Goal: Task Accomplishment & Management: Manage account settings

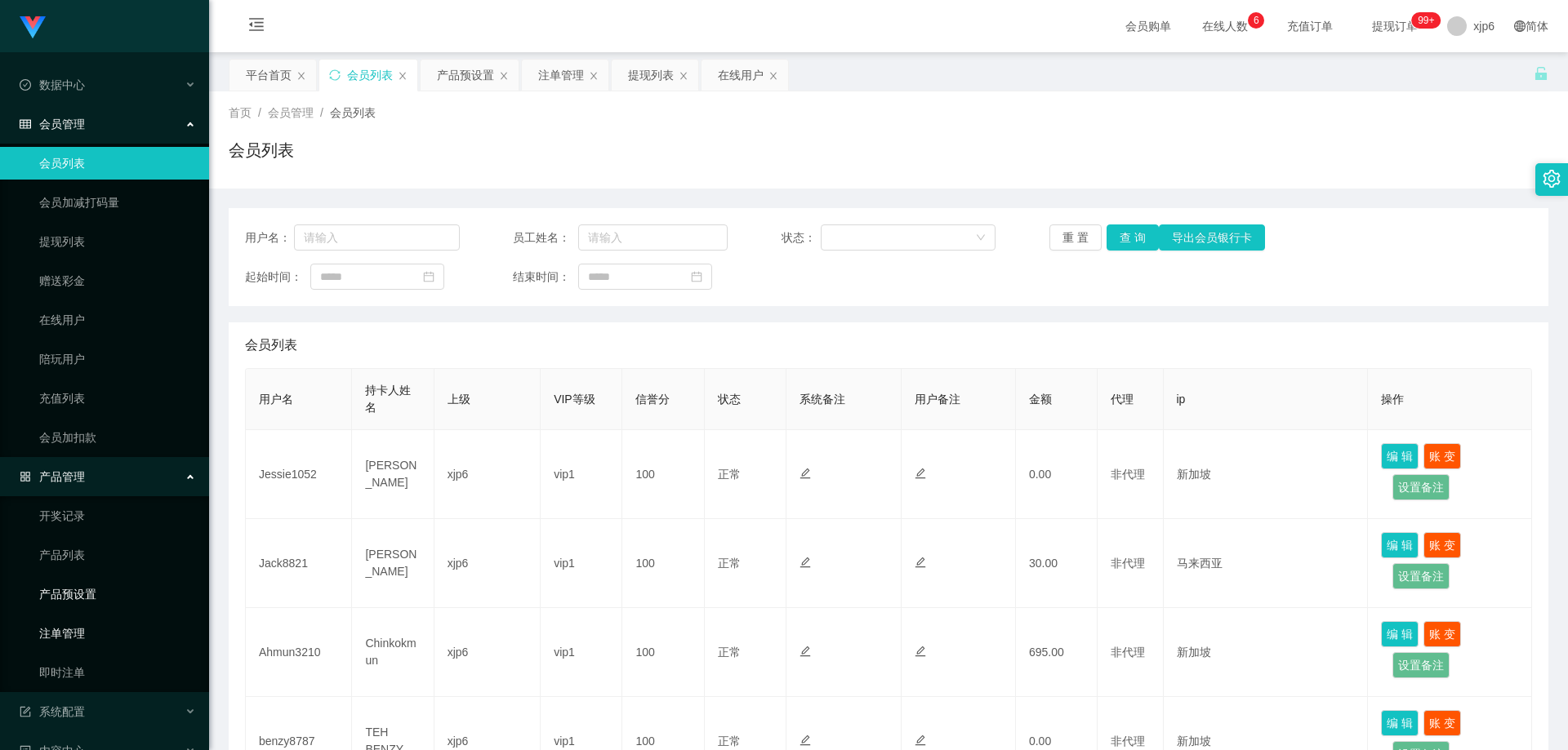
drag, startPoint x: 91, startPoint y: 602, endPoint x: 94, endPoint y: 620, distance: 18.2
click at [92, 602] on link "产品预设置" at bounding box center [117, 594] width 157 height 33
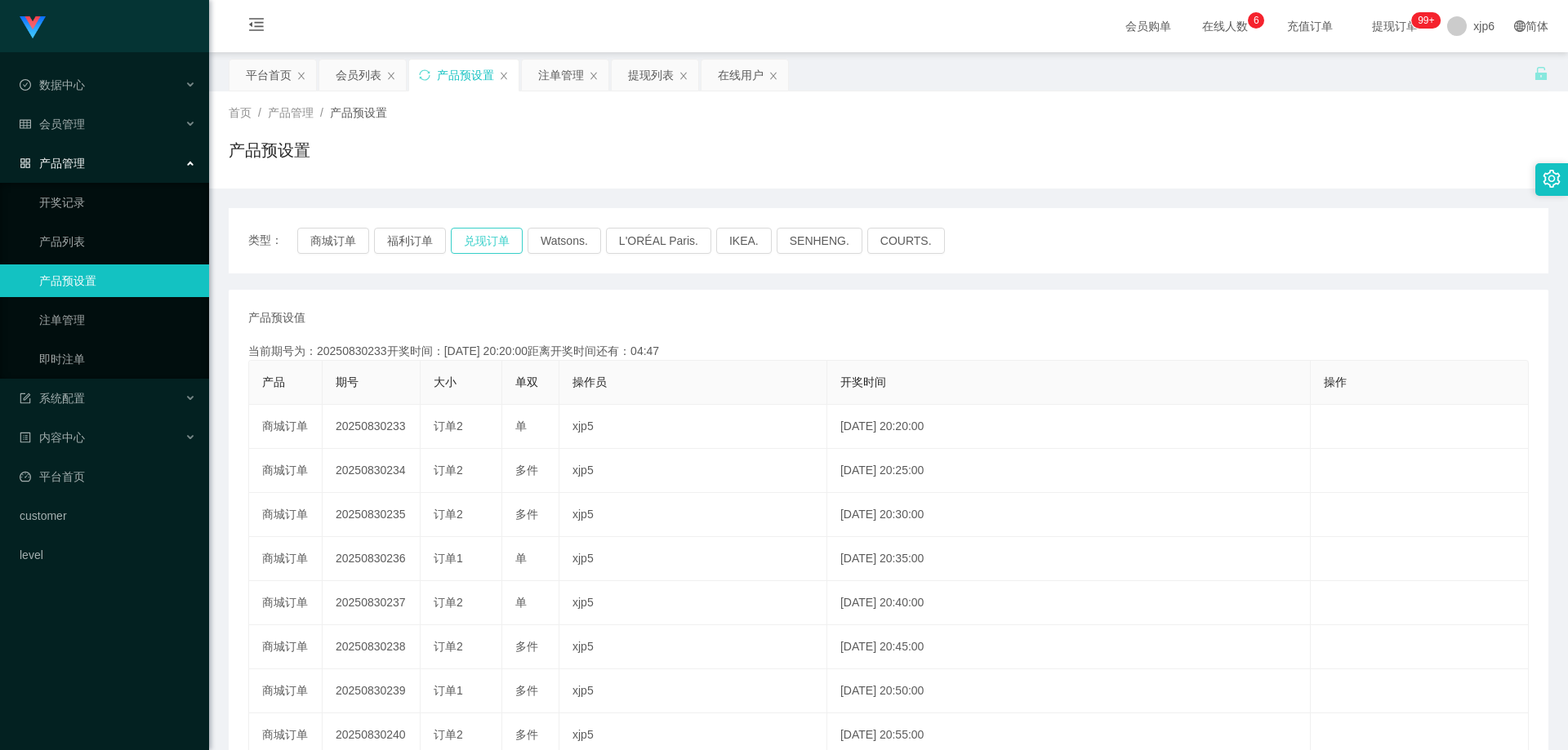
click at [496, 241] on button "兑现订单" at bounding box center [487, 241] width 72 height 26
click at [468, 243] on button "兑现订单" at bounding box center [487, 241] width 72 height 26
click at [70, 115] on div "会员管理" at bounding box center [104, 124] width 209 height 33
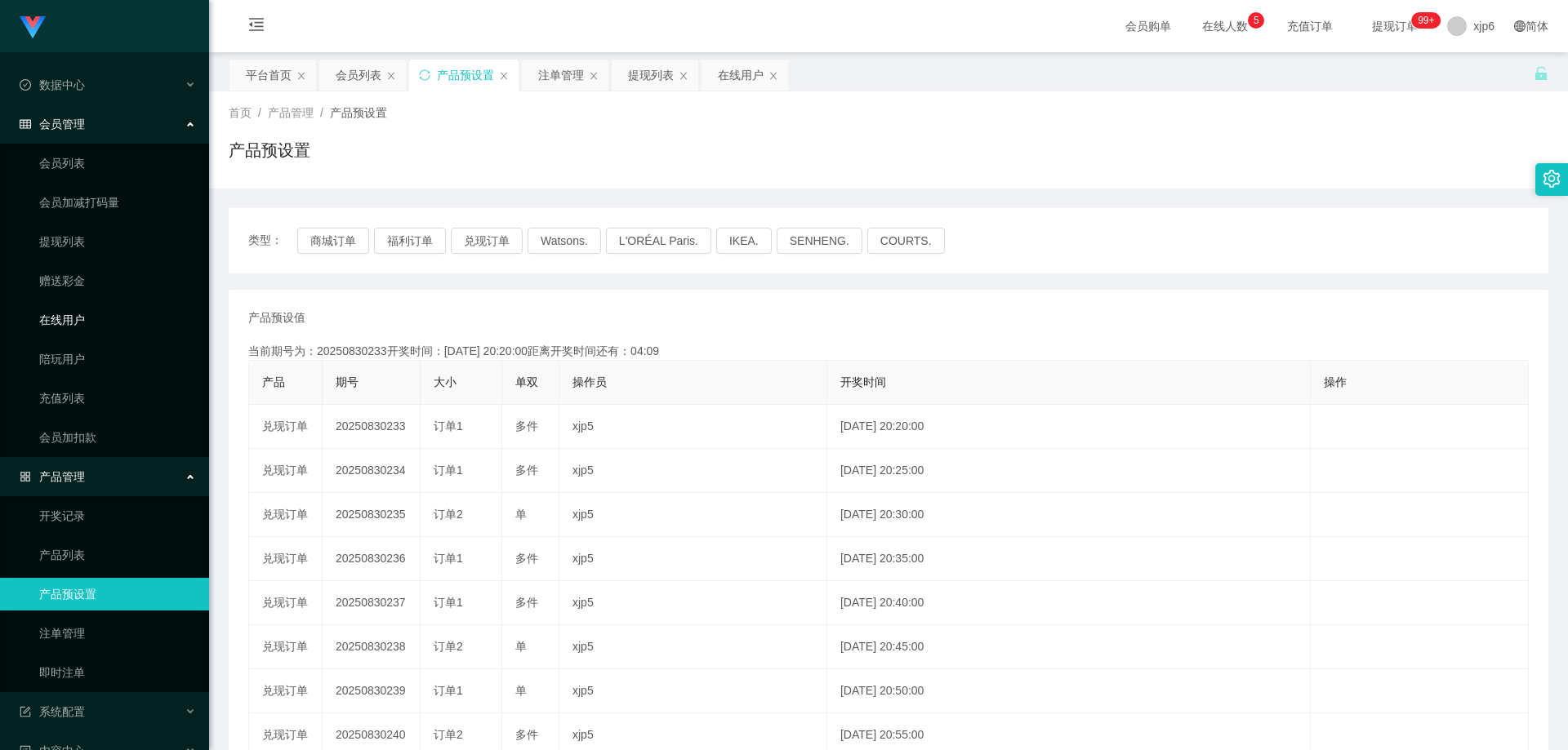
click at [89, 324] on link "在线用户" at bounding box center [117, 319] width 157 height 33
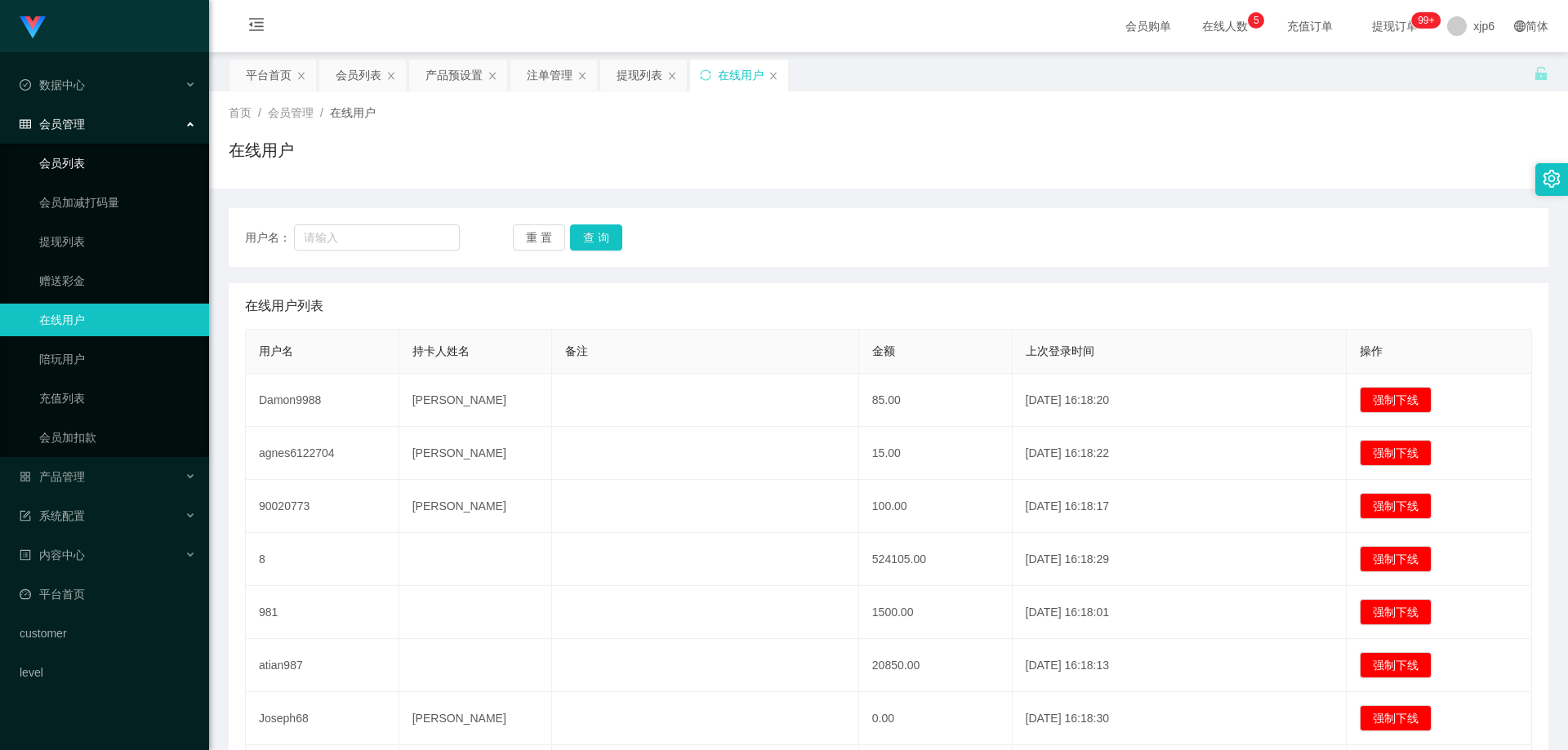
click at [76, 165] on link "会员列表" at bounding box center [117, 163] width 157 height 33
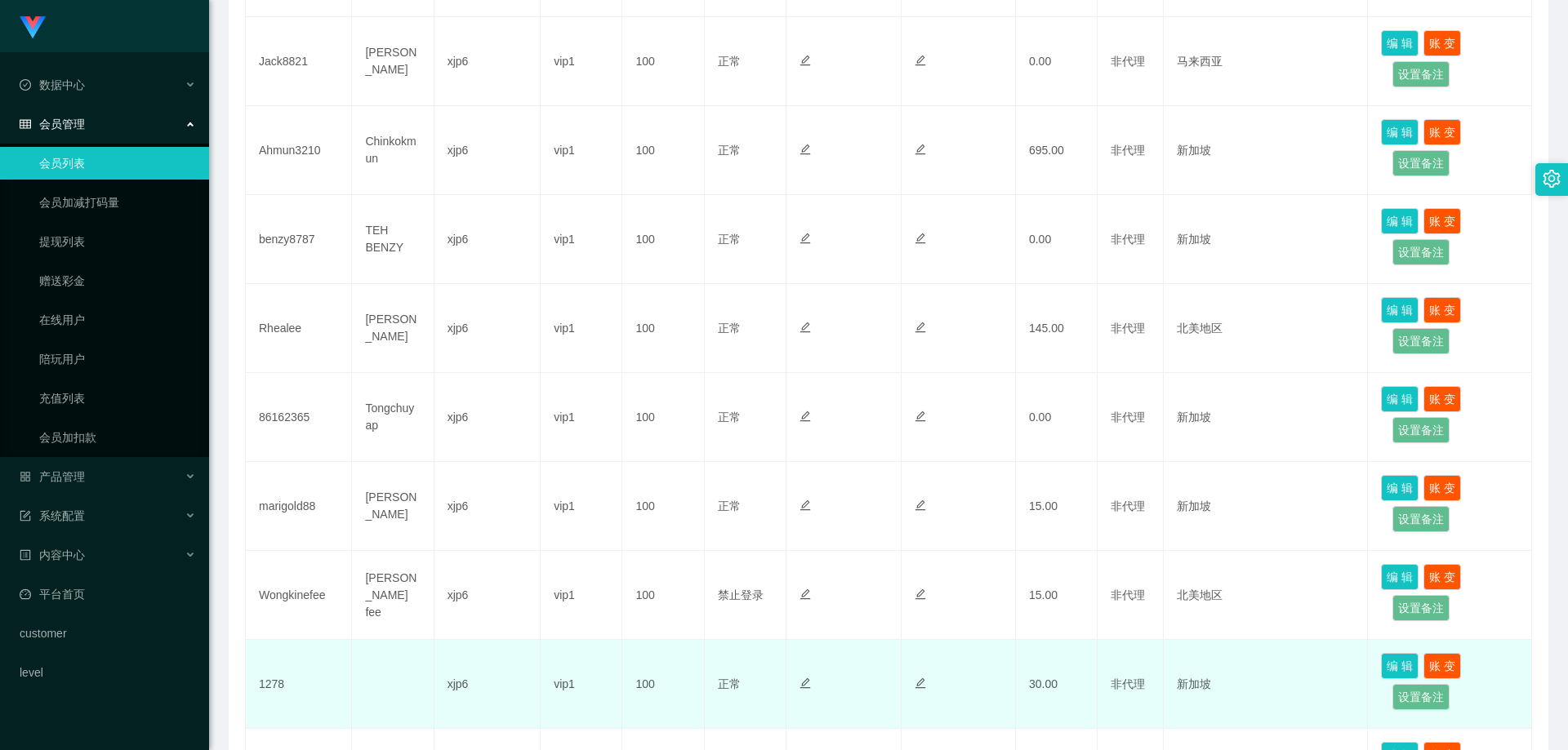
scroll to position [698, 0]
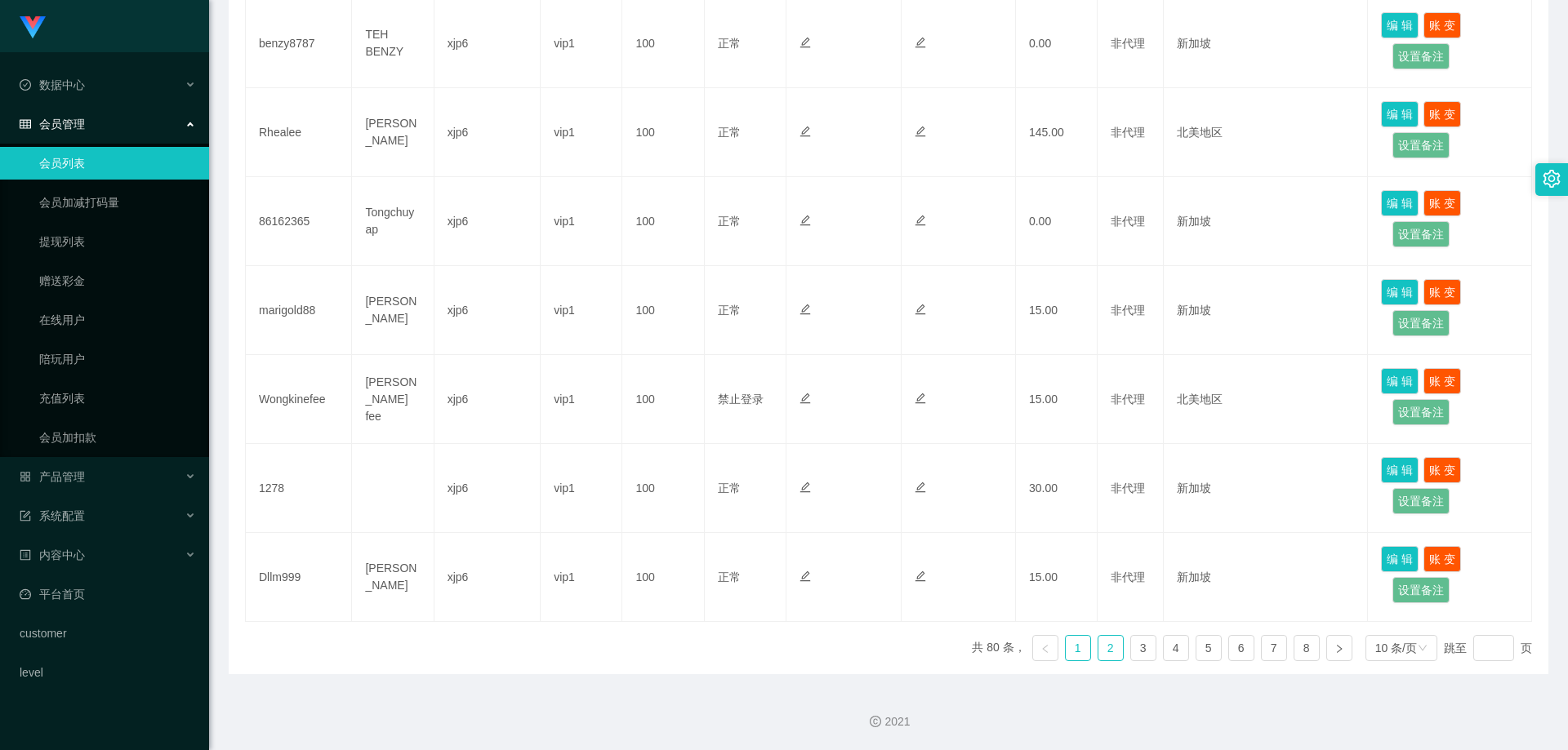
click at [1099, 647] on link "2" at bounding box center [1111, 648] width 25 height 25
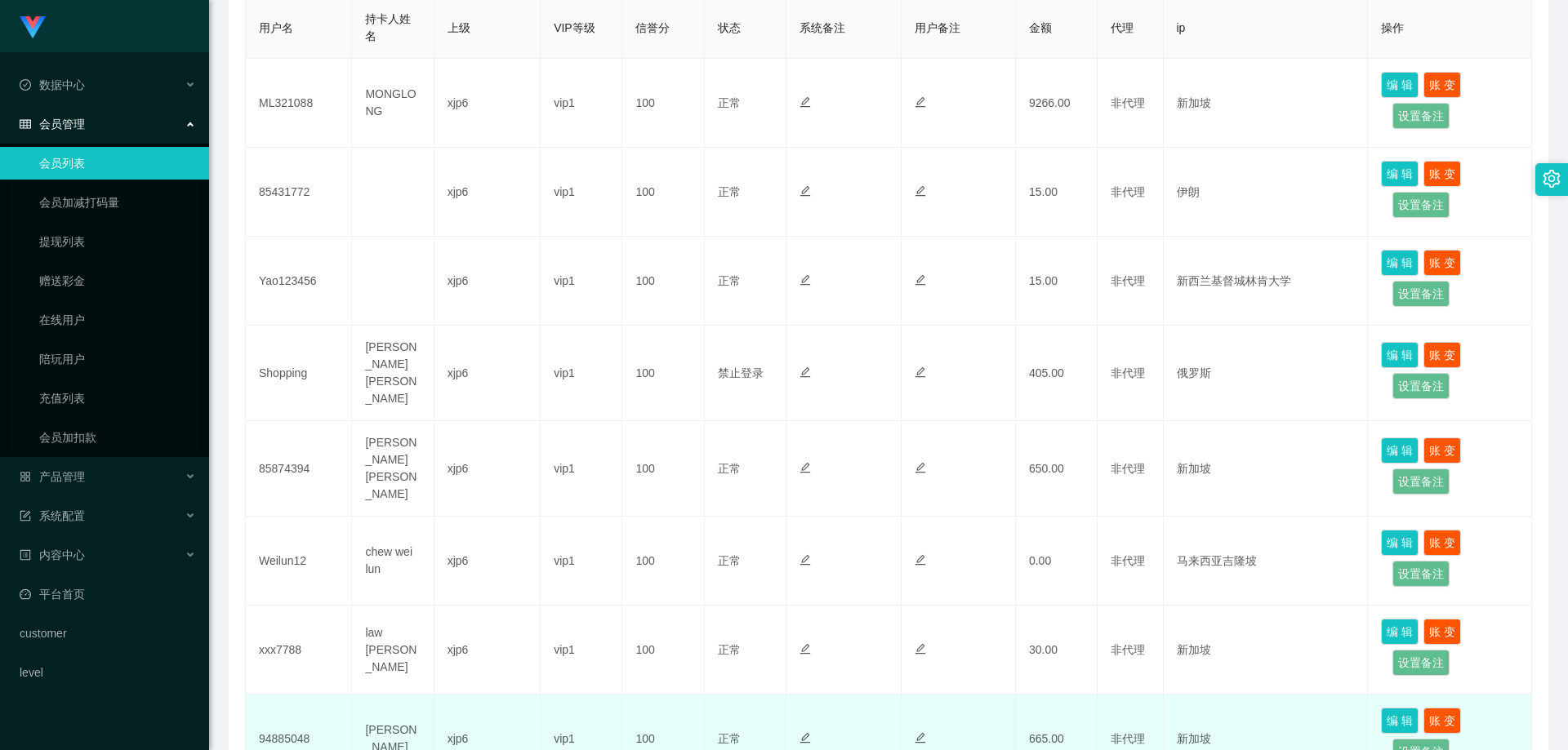
scroll to position [127, 0]
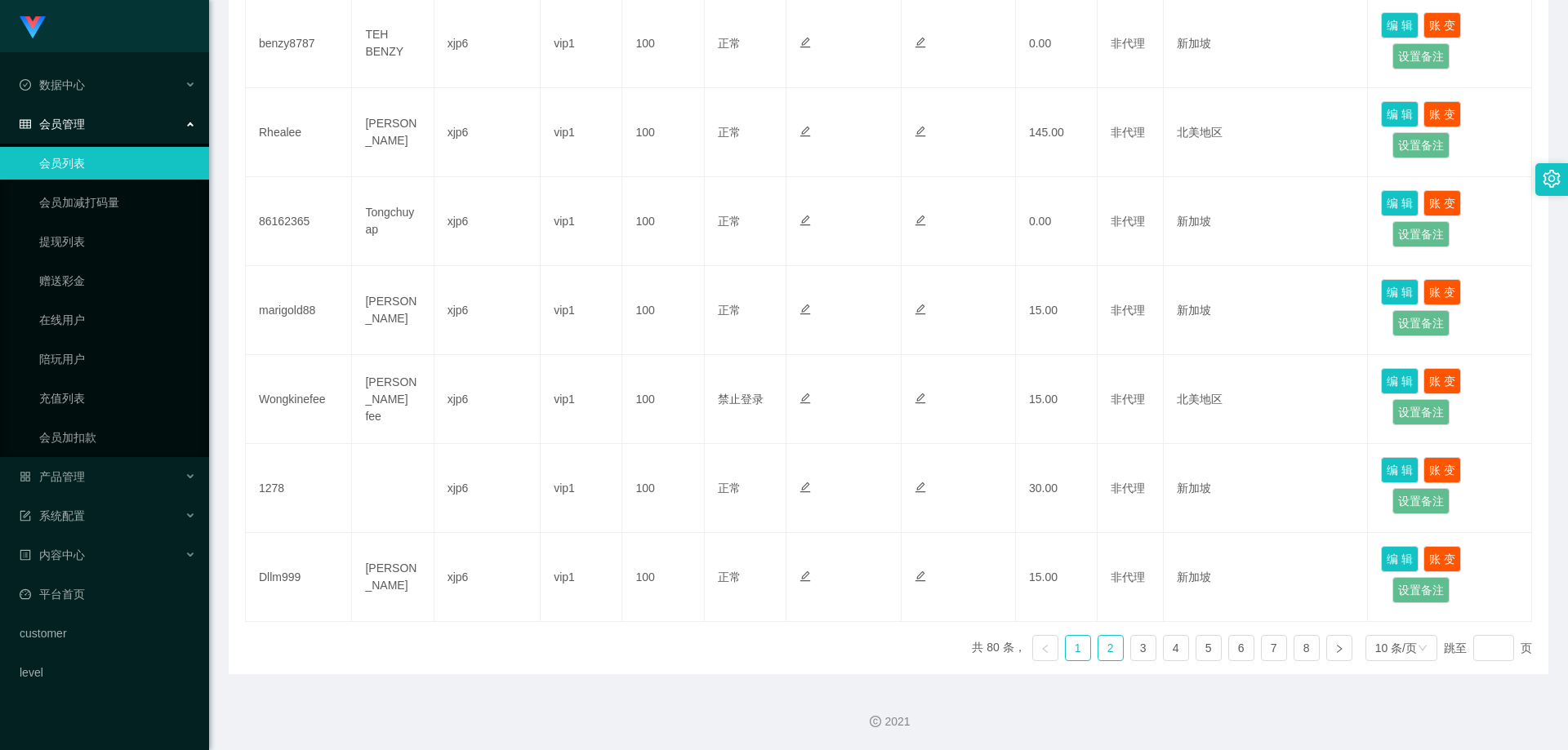
click at [1108, 638] on link "2" at bounding box center [1111, 648] width 25 height 25
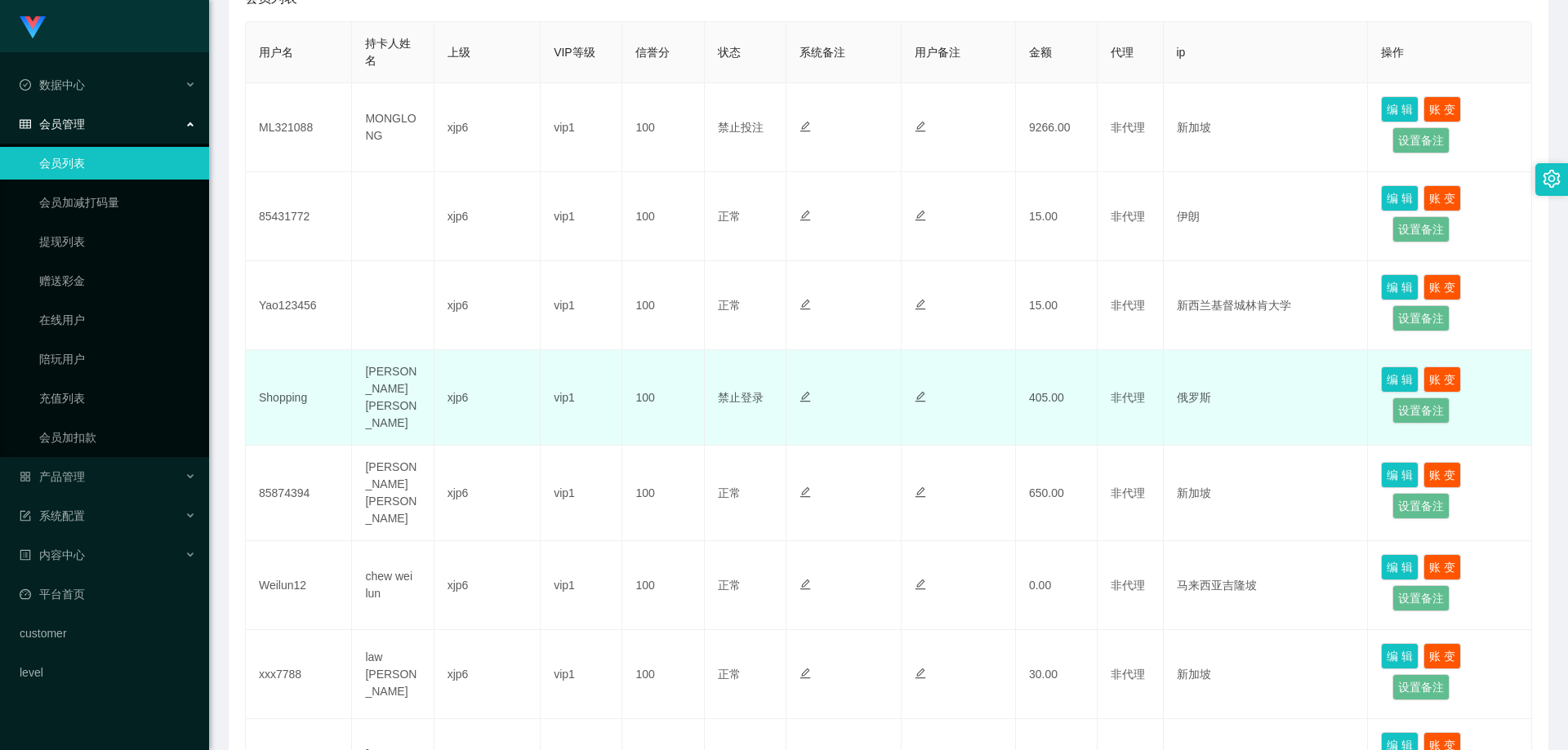
scroll to position [127, 0]
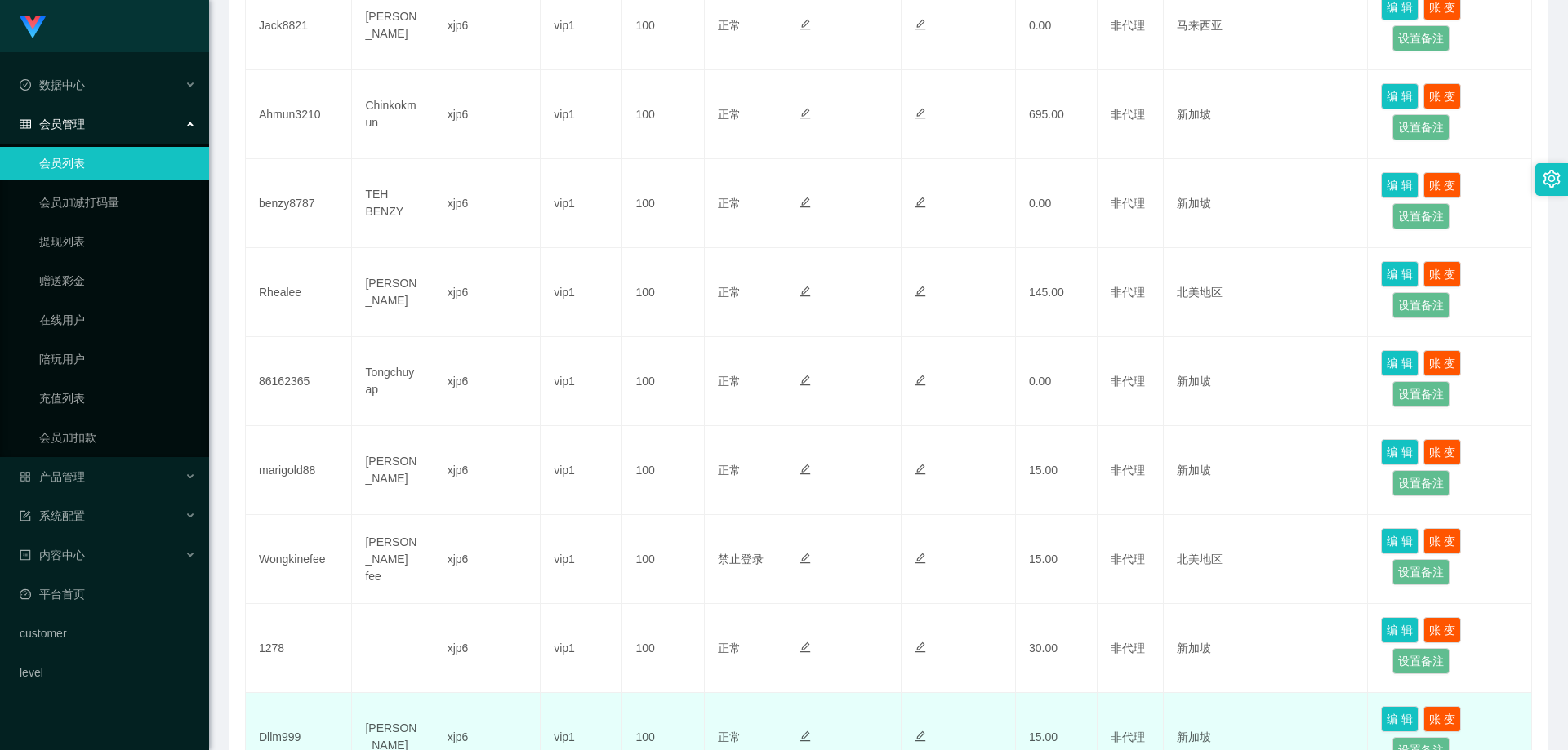
scroll to position [698, 0]
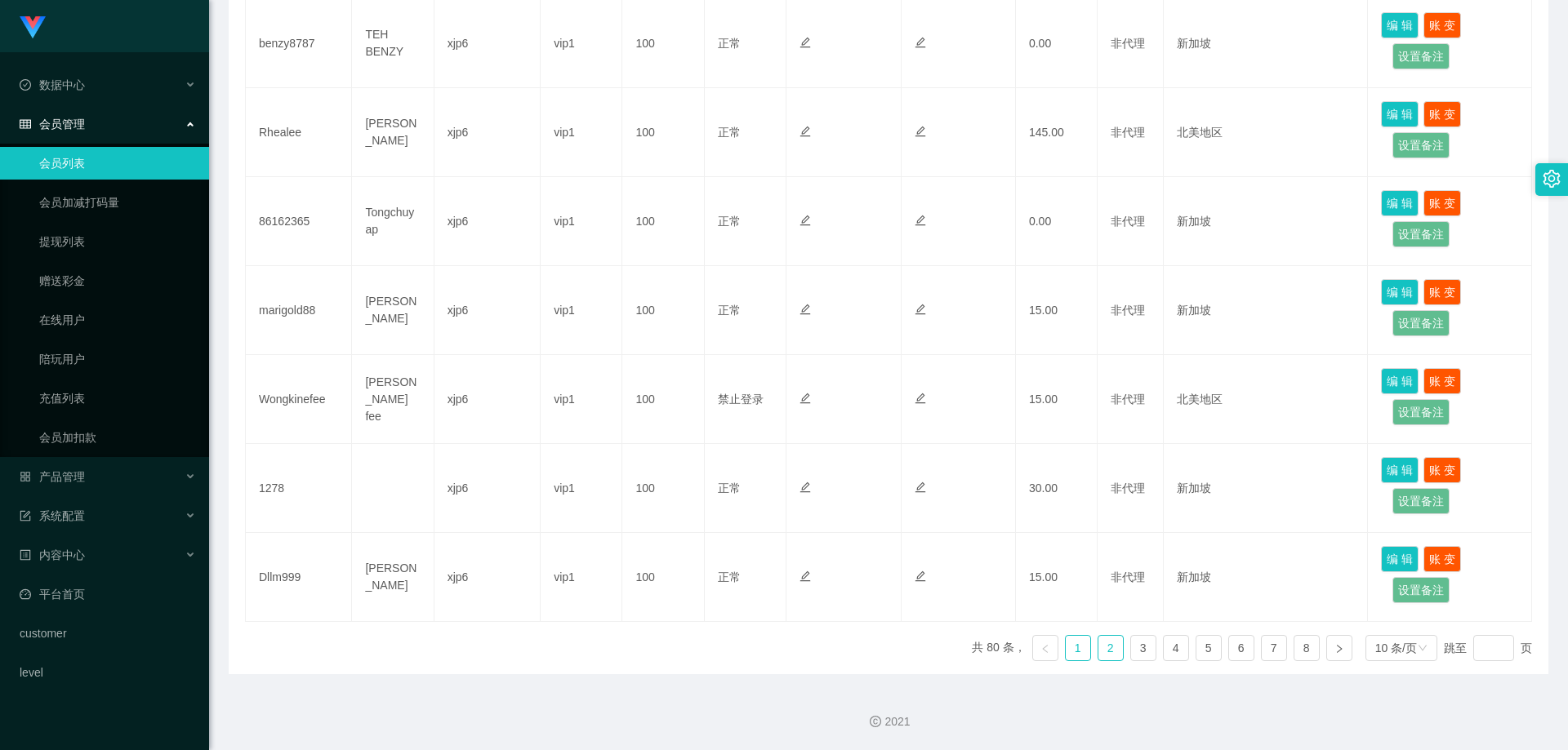
click at [1107, 650] on link "2" at bounding box center [1111, 648] width 25 height 25
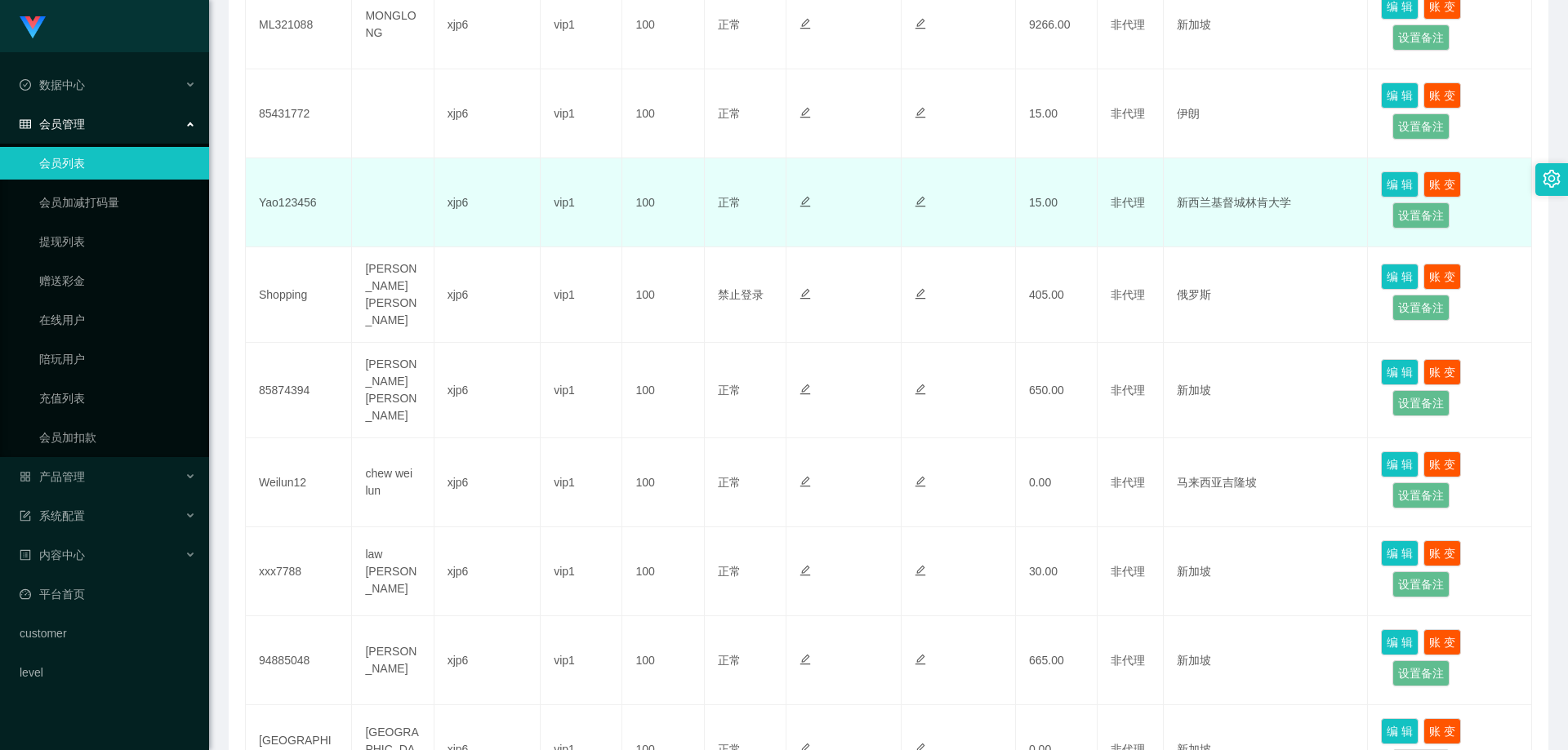
scroll to position [290, 0]
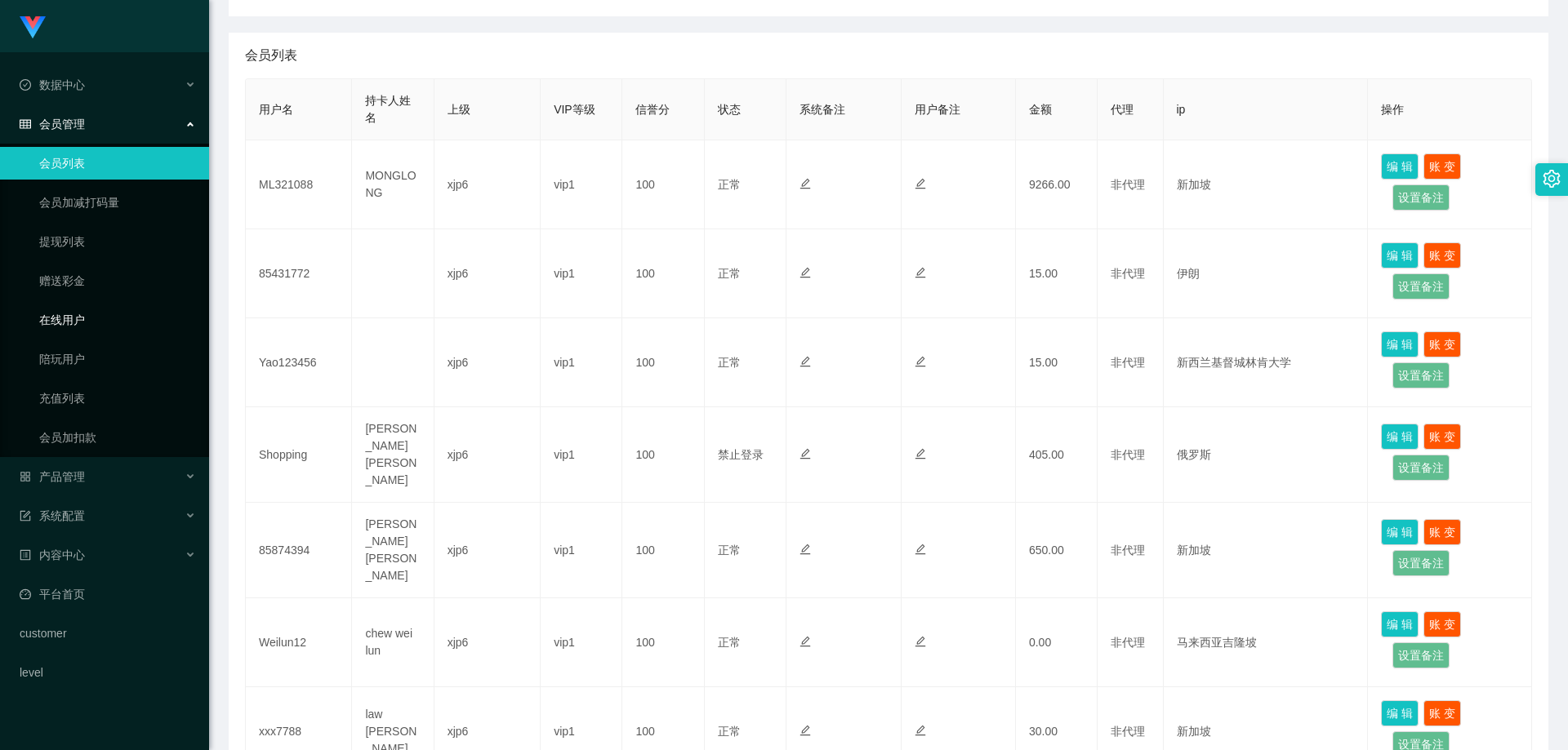
click at [87, 311] on link "在线用户" at bounding box center [117, 319] width 157 height 33
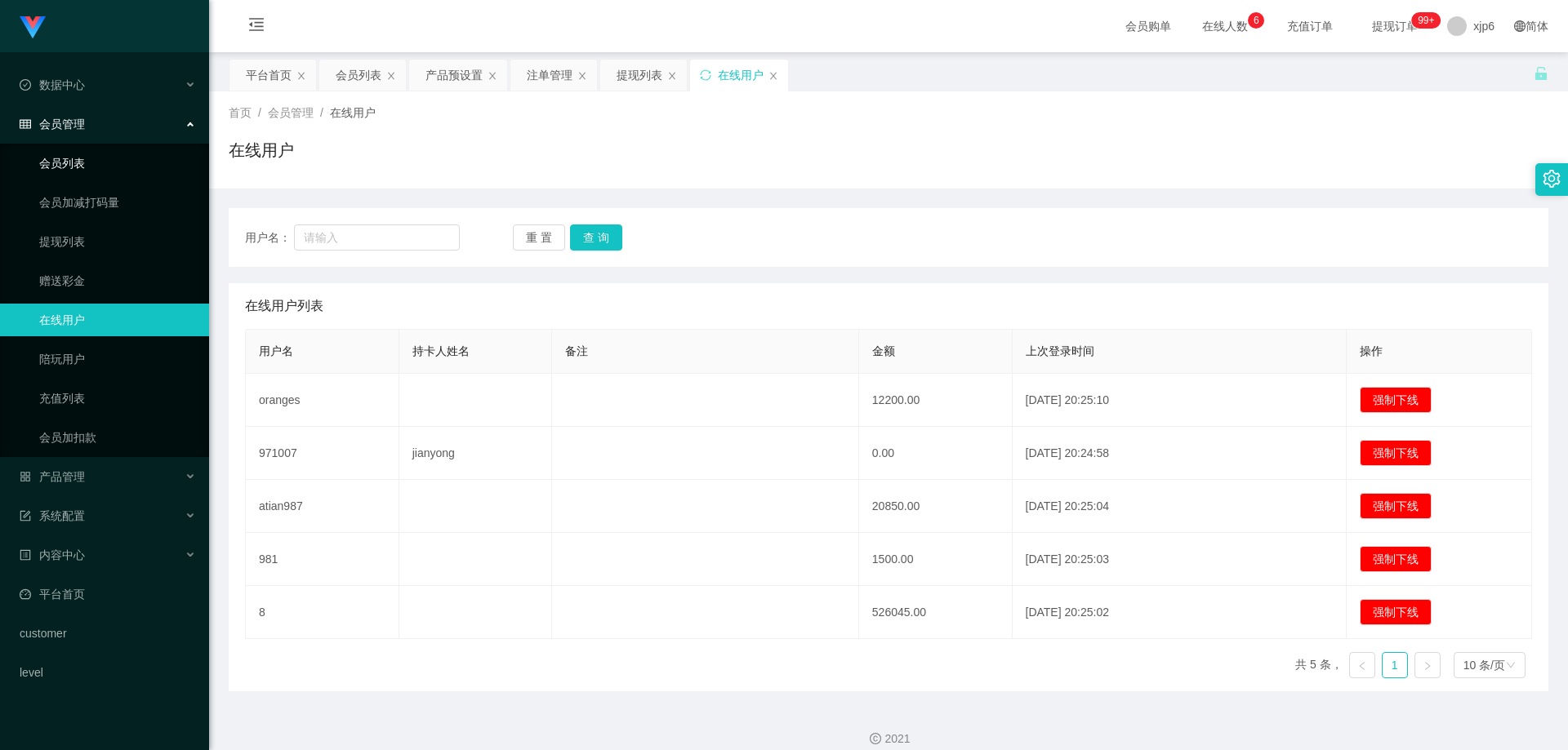
click at [63, 159] on link "会员列表" at bounding box center [117, 163] width 157 height 33
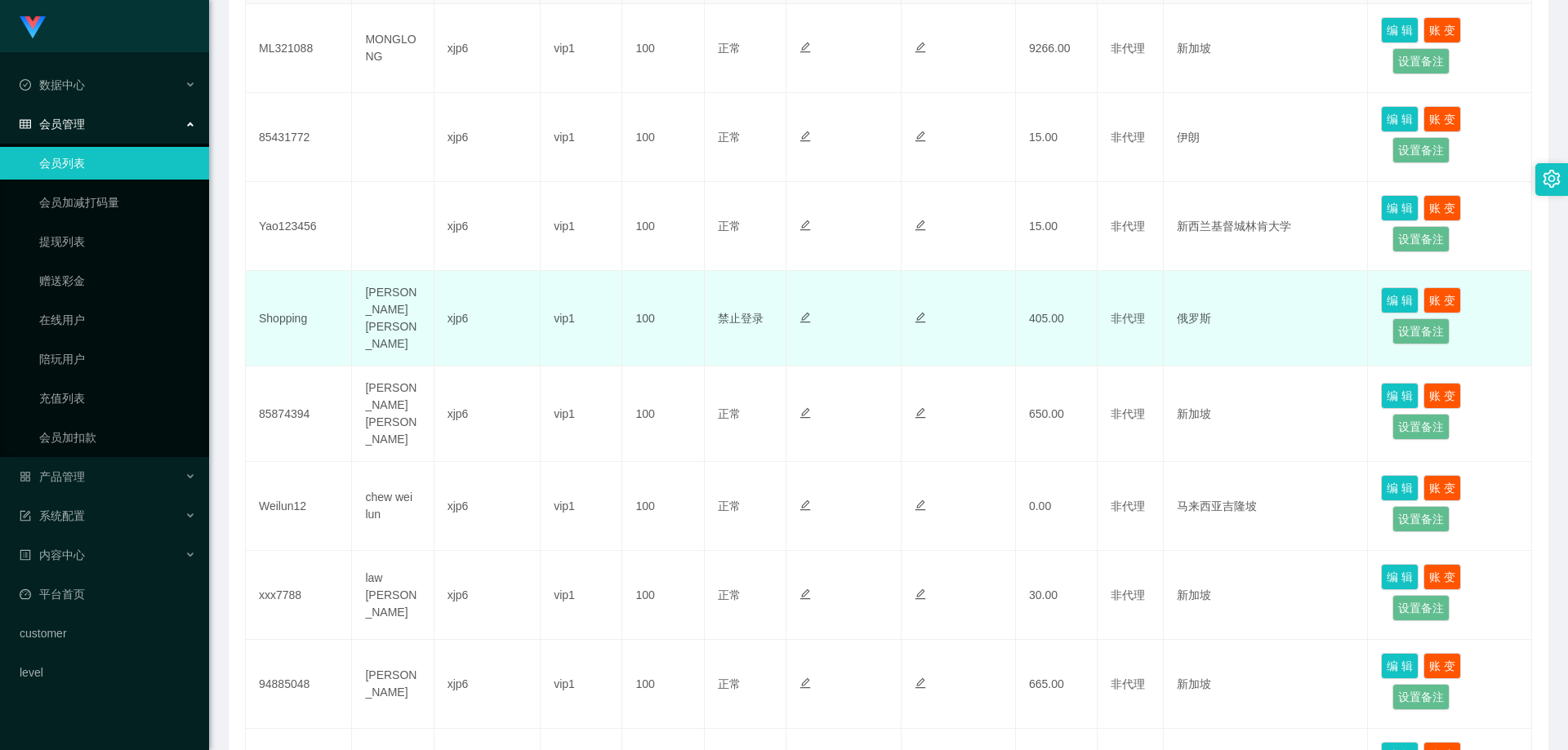
scroll to position [290, 0]
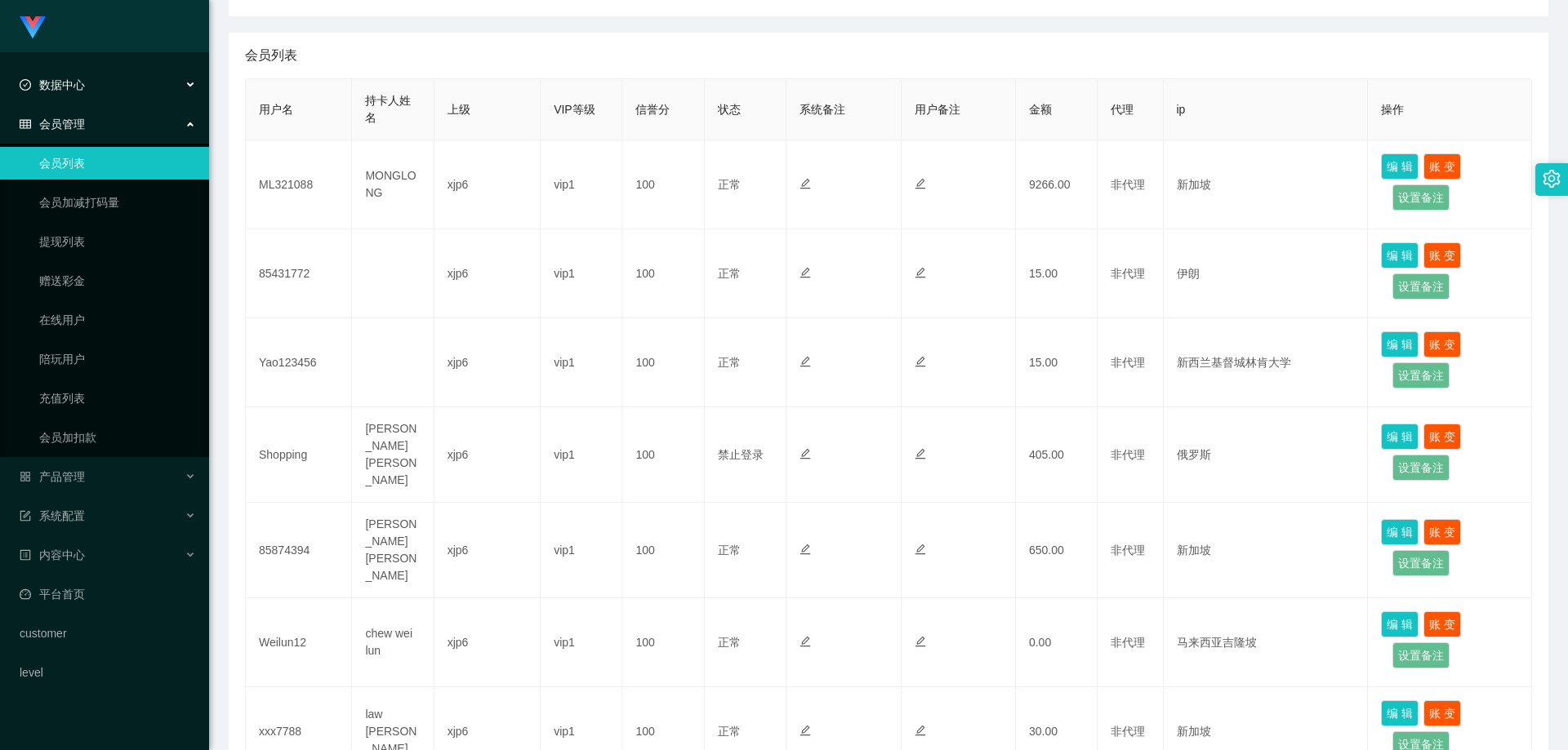
click at [69, 78] on span "数据中心" at bounding box center [52, 85] width 65 height 13
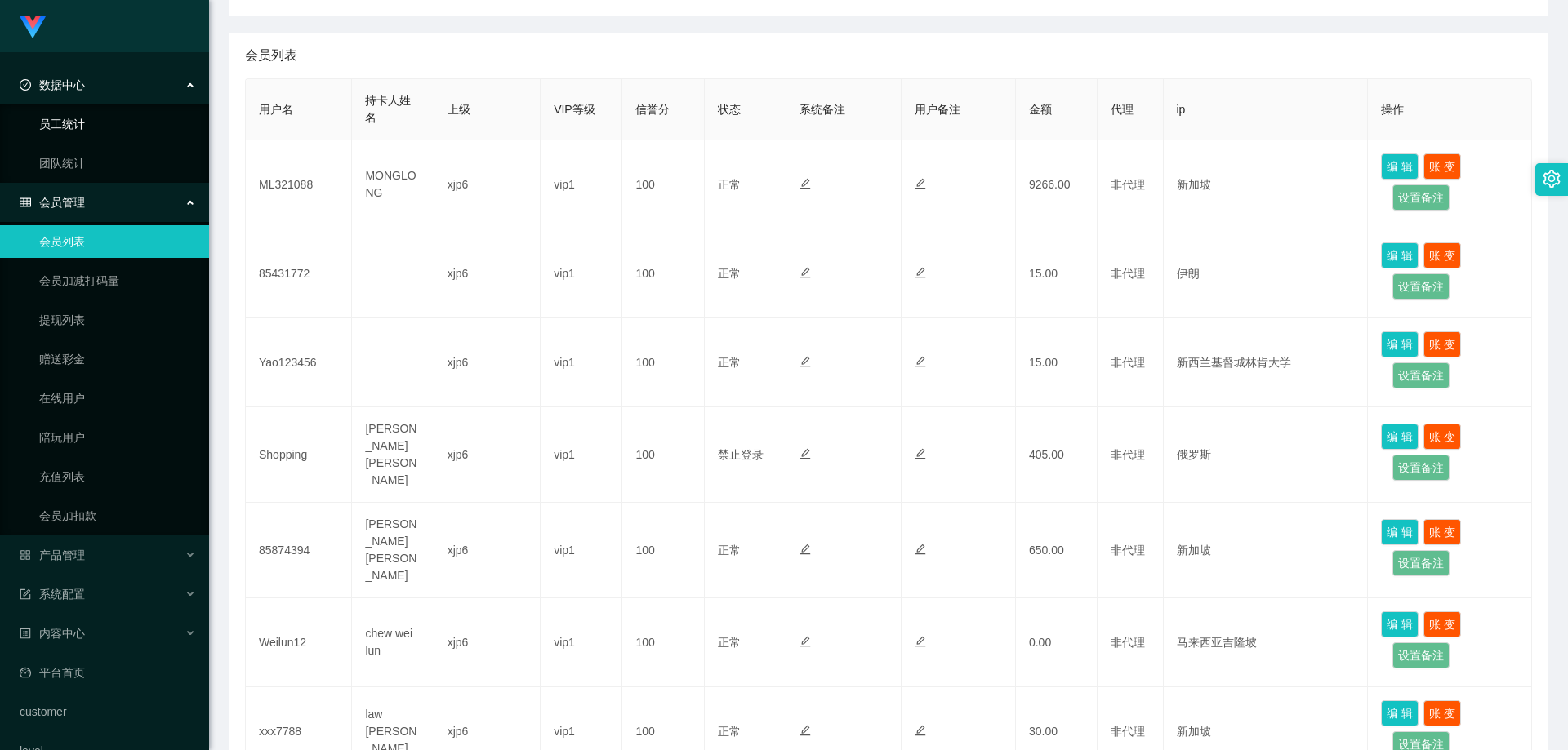
click at [80, 125] on link "员工统计" at bounding box center [117, 124] width 157 height 33
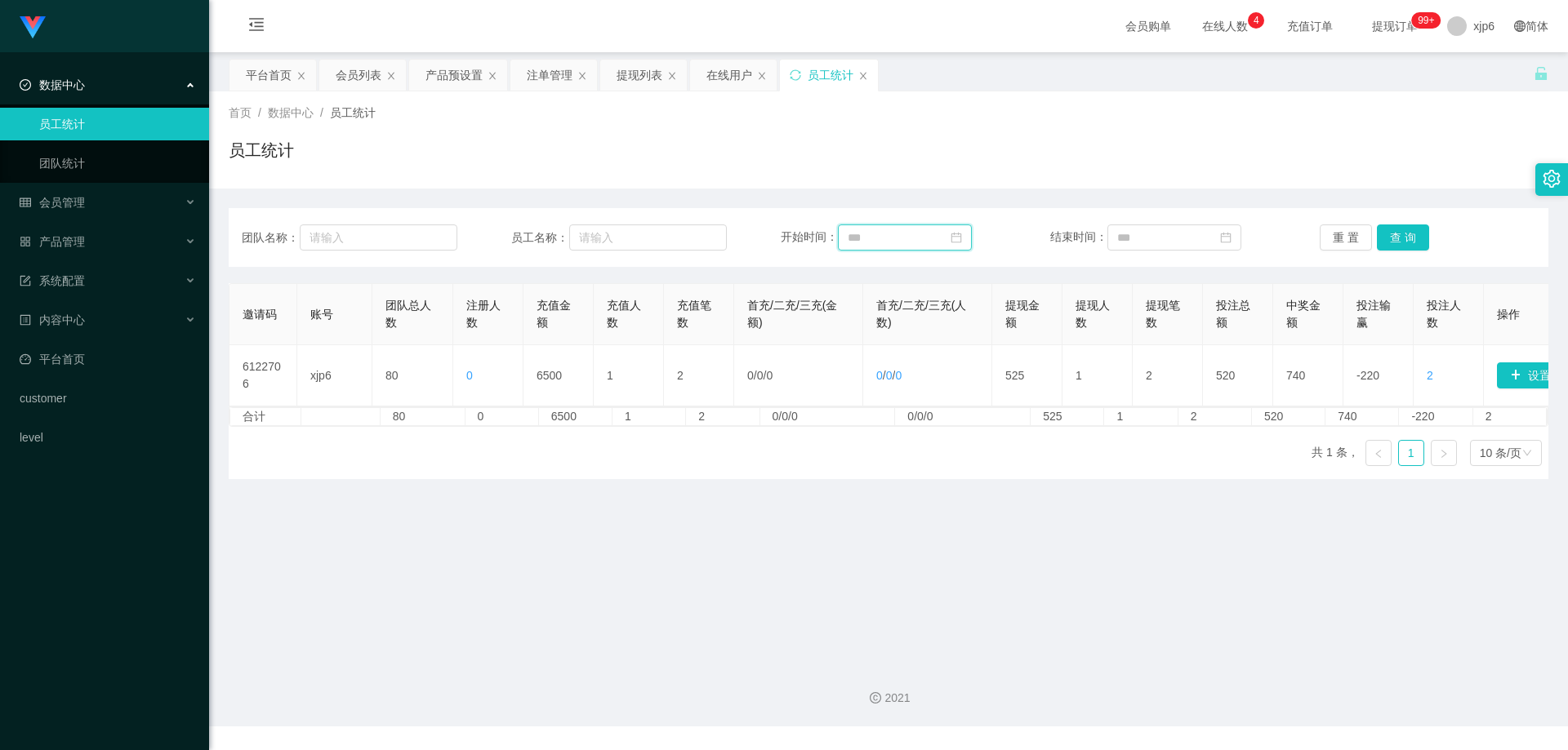
click at [926, 239] on input at bounding box center [905, 238] width 134 height 26
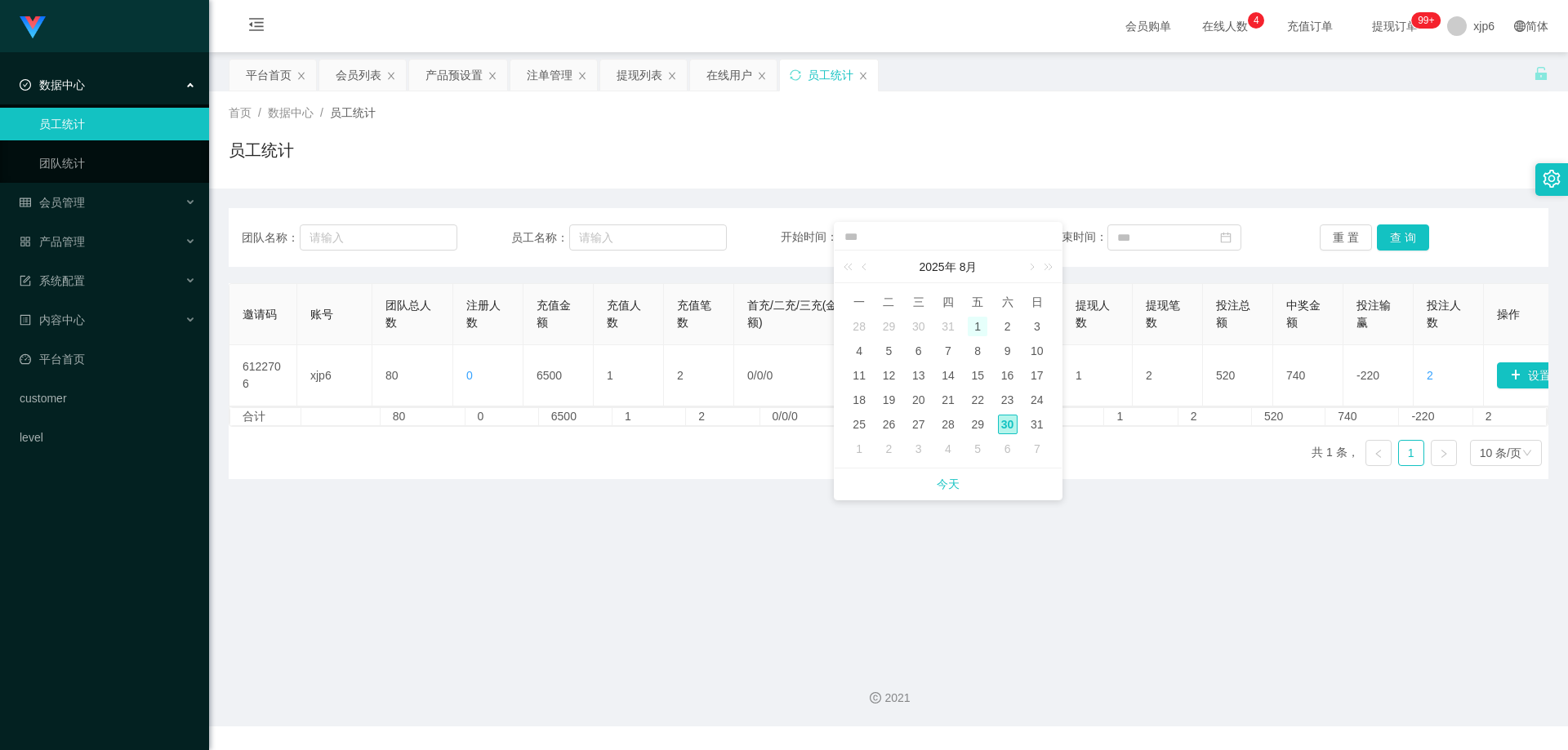
click at [977, 328] on div "1" at bounding box center [977, 326] width 20 height 20
type input "**********"
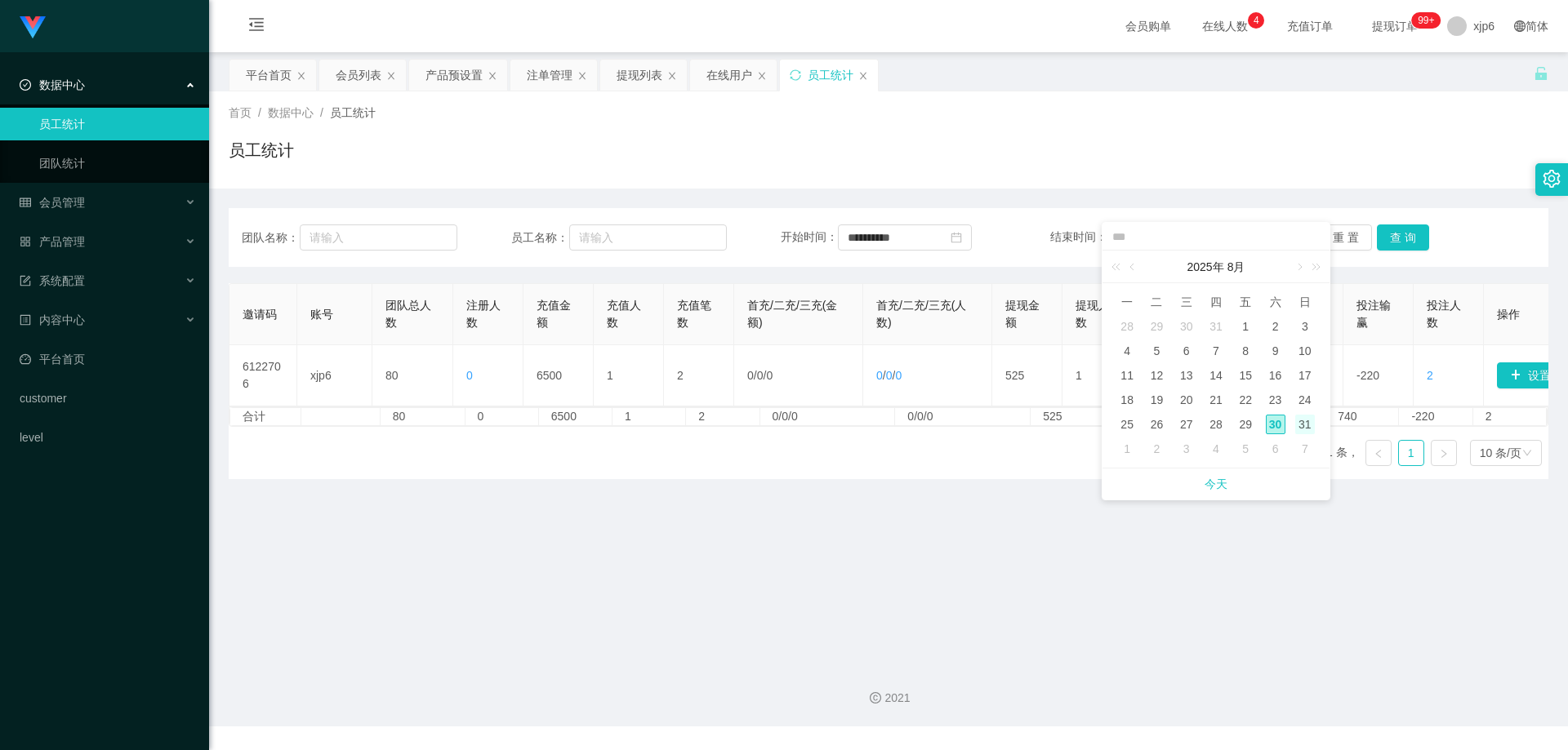
click at [1303, 424] on div "31" at bounding box center [1305, 424] width 20 height 20
type input "**********"
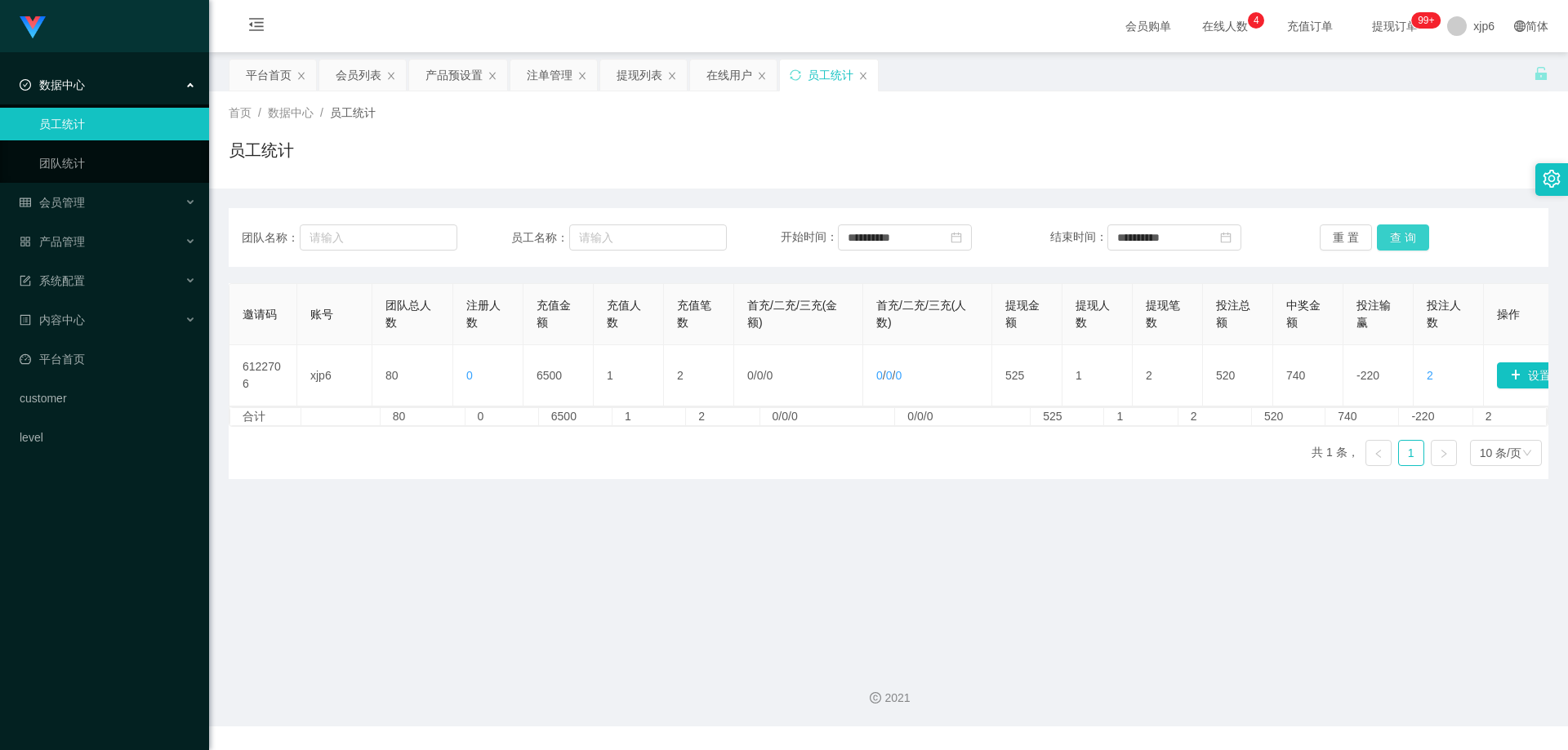
click at [1392, 231] on button "查 询" at bounding box center [1403, 238] width 52 height 26
click at [55, 197] on span "会员管理" at bounding box center [52, 202] width 65 height 13
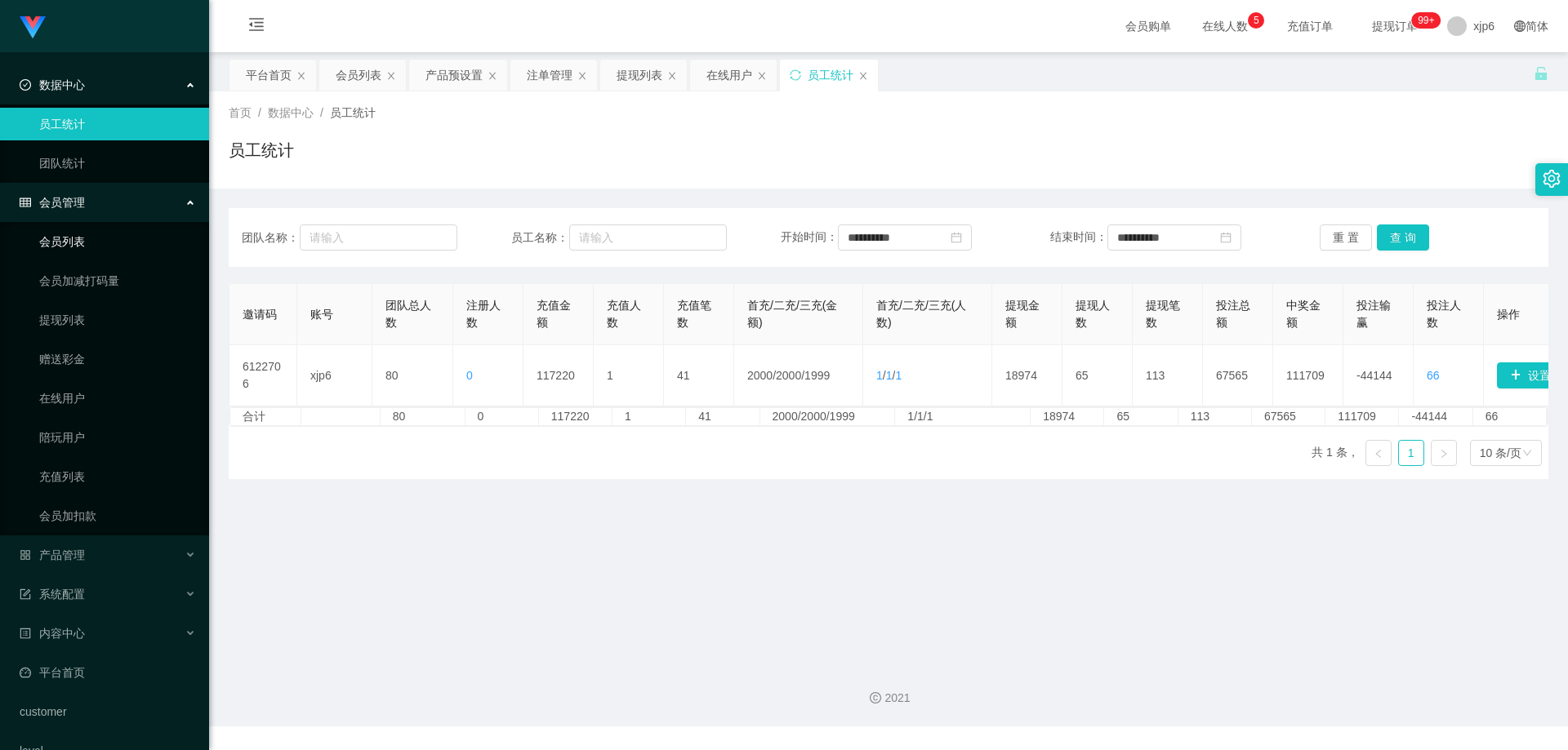
click at [103, 236] on link "会员列表" at bounding box center [117, 242] width 157 height 33
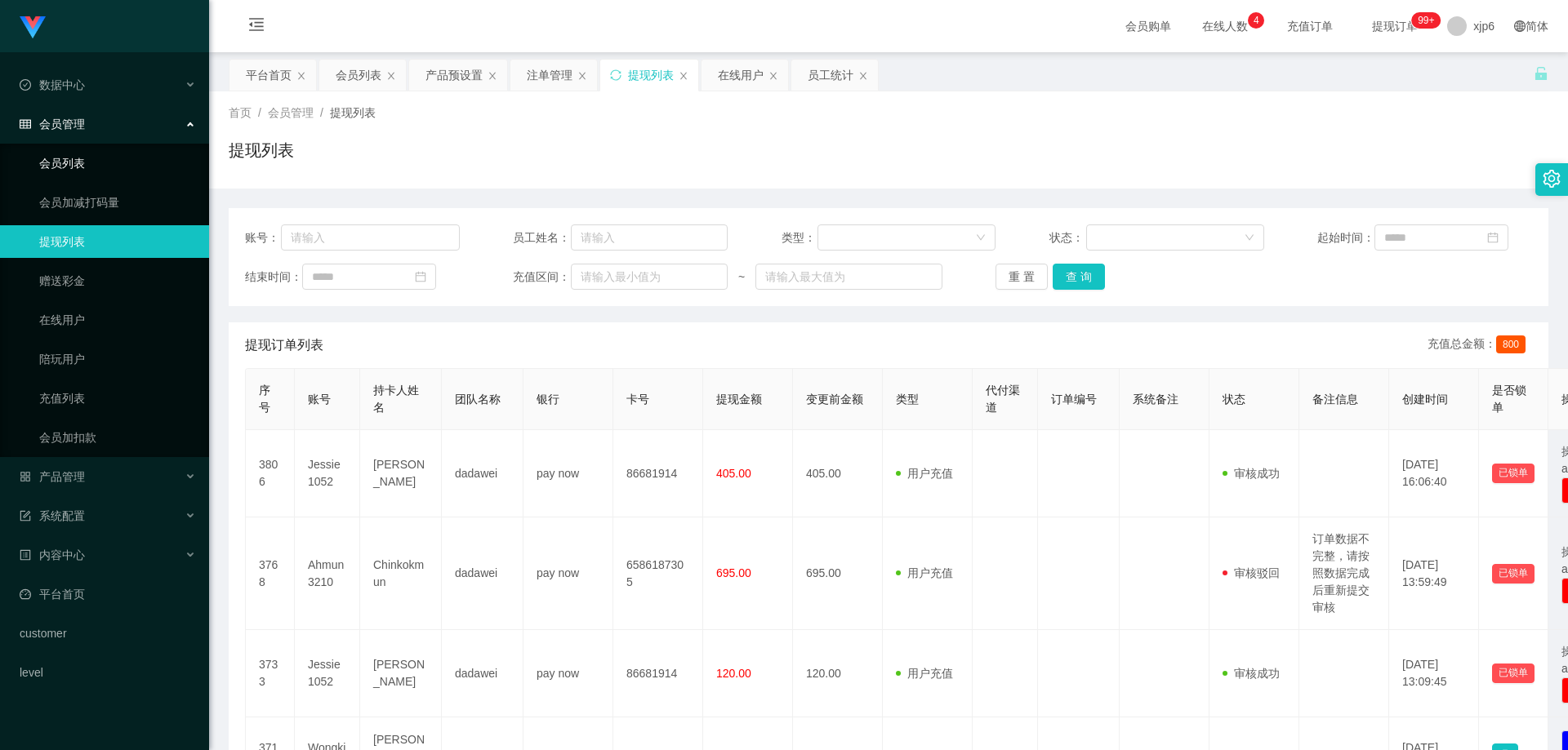
click at [111, 162] on link "会员列表" at bounding box center [117, 163] width 157 height 33
